Goal: Information Seeking & Learning: Learn about a topic

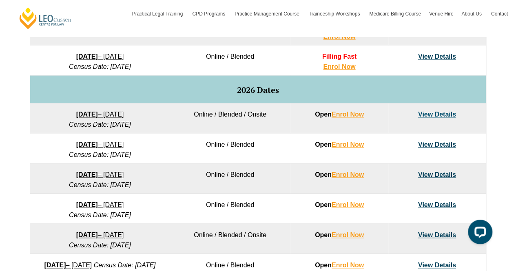
scroll to position [488, 0]
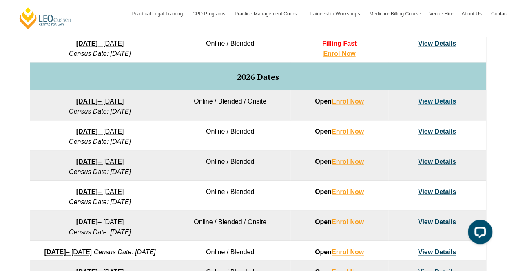
click at [431, 101] on link "View Details" at bounding box center [437, 101] width 38 height 7
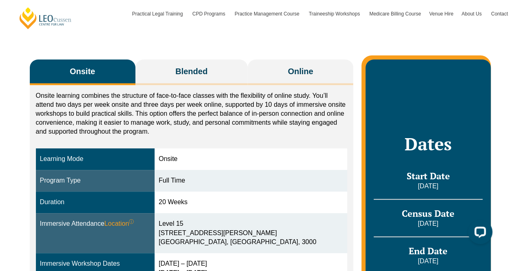
scroll to position [122, 0]
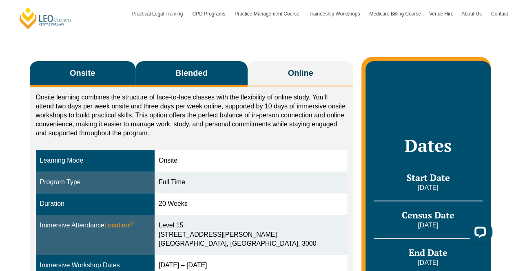
click at [193, 68] on span "Blended" at bounding box center [191, 72] width 32 height 11
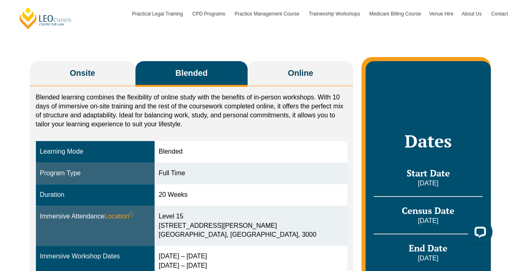
click at [67, 60] on div "Onsite Blended Online Onsite learning combines the structure of face-to-face cl…" at bounding box center [258, 213] width 465 height 369
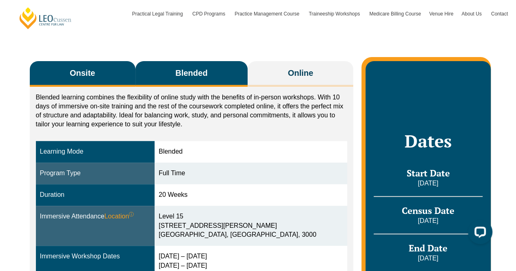
click at [65, 71] on button "Onsite" at bounding box center [83, 74] width 106 height 26
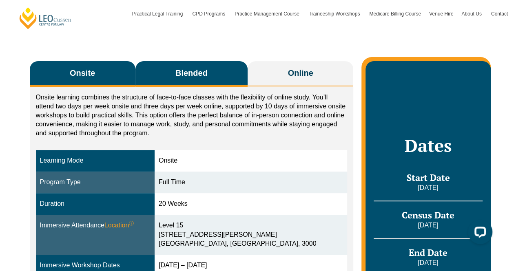
click at [230, 74] on button "Blended" at bounding box center [191, 74] width 113 height 26
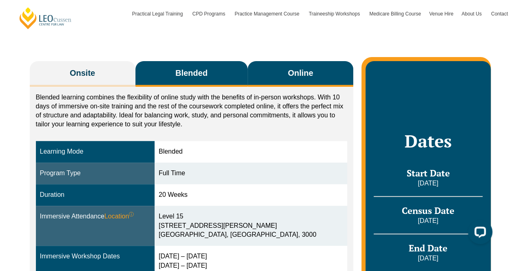
click at [278, 65] on button "Online" at bounding box center [301, 74] width 106 height 26
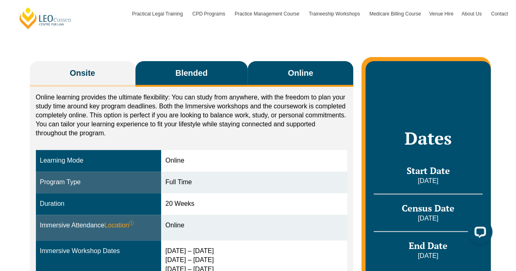
click at [211, 69] on button "Blended" at bounding box center [191, 74] width 113 height 26
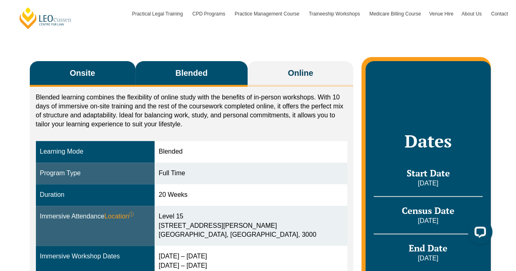
click at [127, 65] on button "Onsite" at bounding box center [83, 74] width 106 height 26
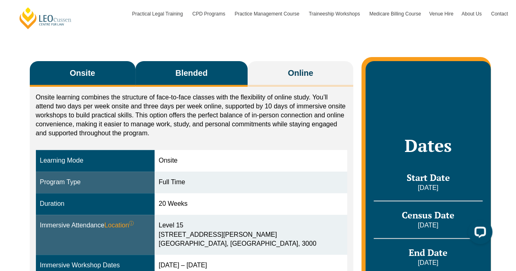
click at [210, 75] on button "Blended" at bounding box center [191, 74] width 113 height 26
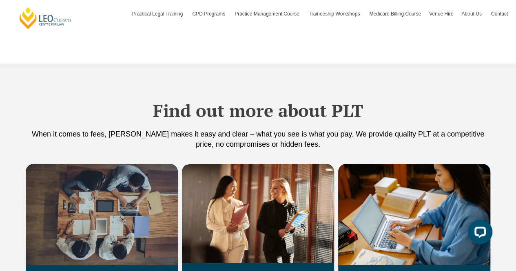
scroll to position [1427, 0]
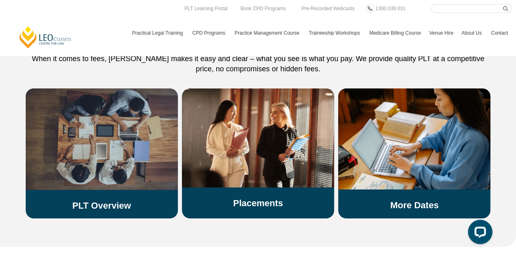
click at [141, 164] on img at bounding box center [102, 140] width 152 height 102
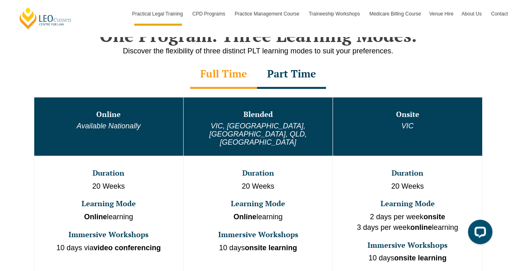
scroll to position [408, 0]
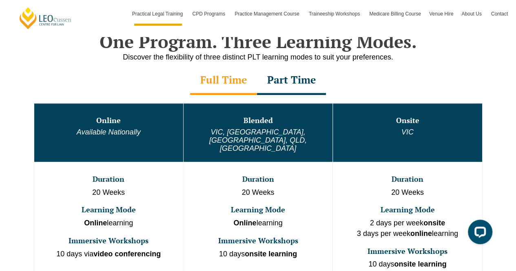
click at [305, 76] on div "Part Time" at bounding box center [291, 80] width 69 height 29
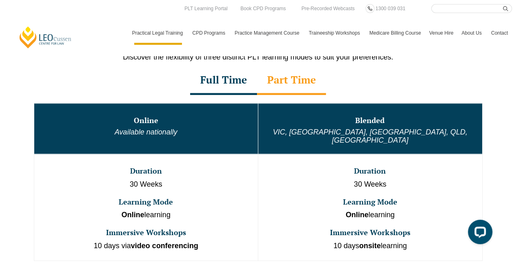
click at [220, 89] on div "Full Time" at bounding box center [223, 80] width 67 height 29
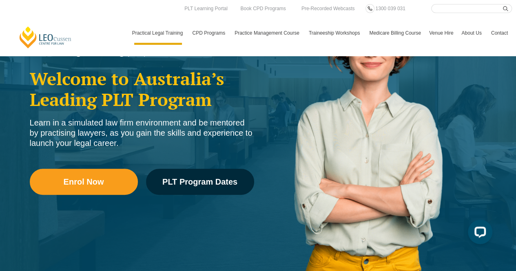
scroll to position [82, 0]
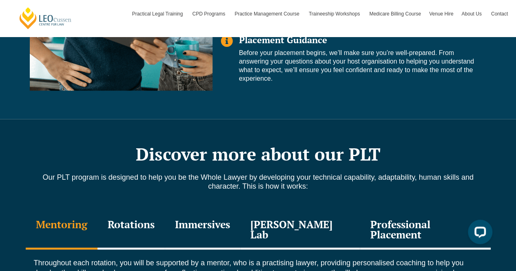
scroll to position [816, 0]
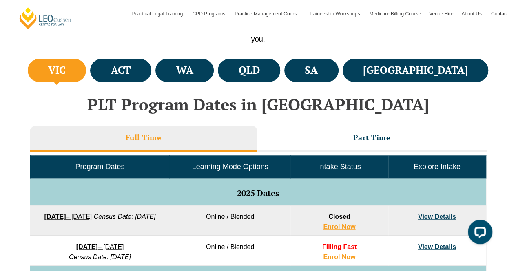
scroll to position [284, 0]
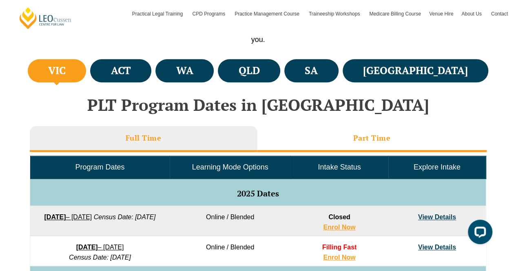
click at [336, 139] on li "Part Time" at bounding box center [371, 139] width 229 height 26
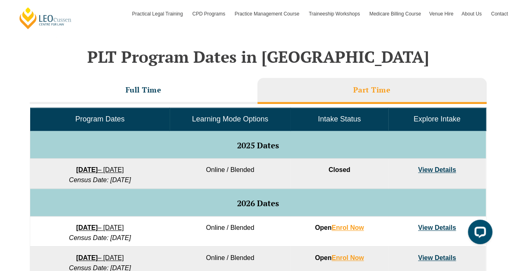
scroll to position [325, 0]
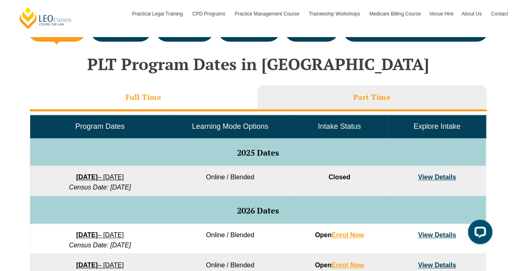
click at [162, 93] on li "Full Time" at bounding box center [144, 98] width 228 height 26
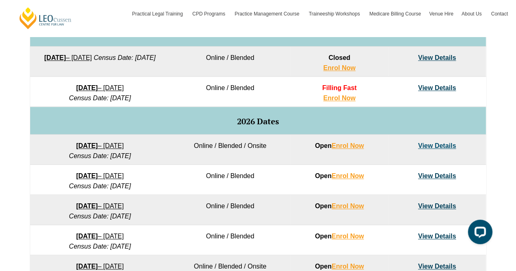
scroll to position [447, 0]
